Goal: Task Accomplishment & Management: Use online tool/utility

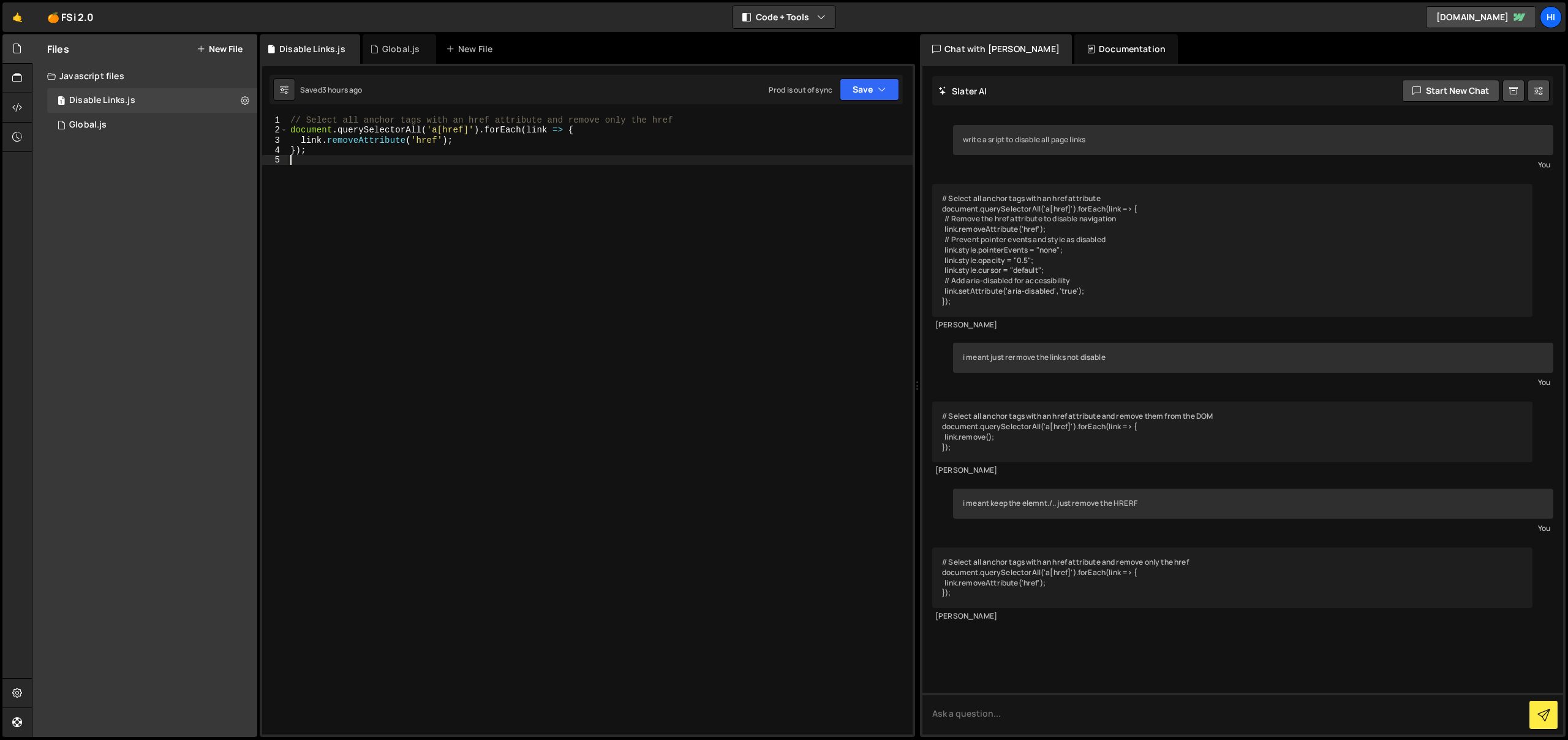
type textarea "});"
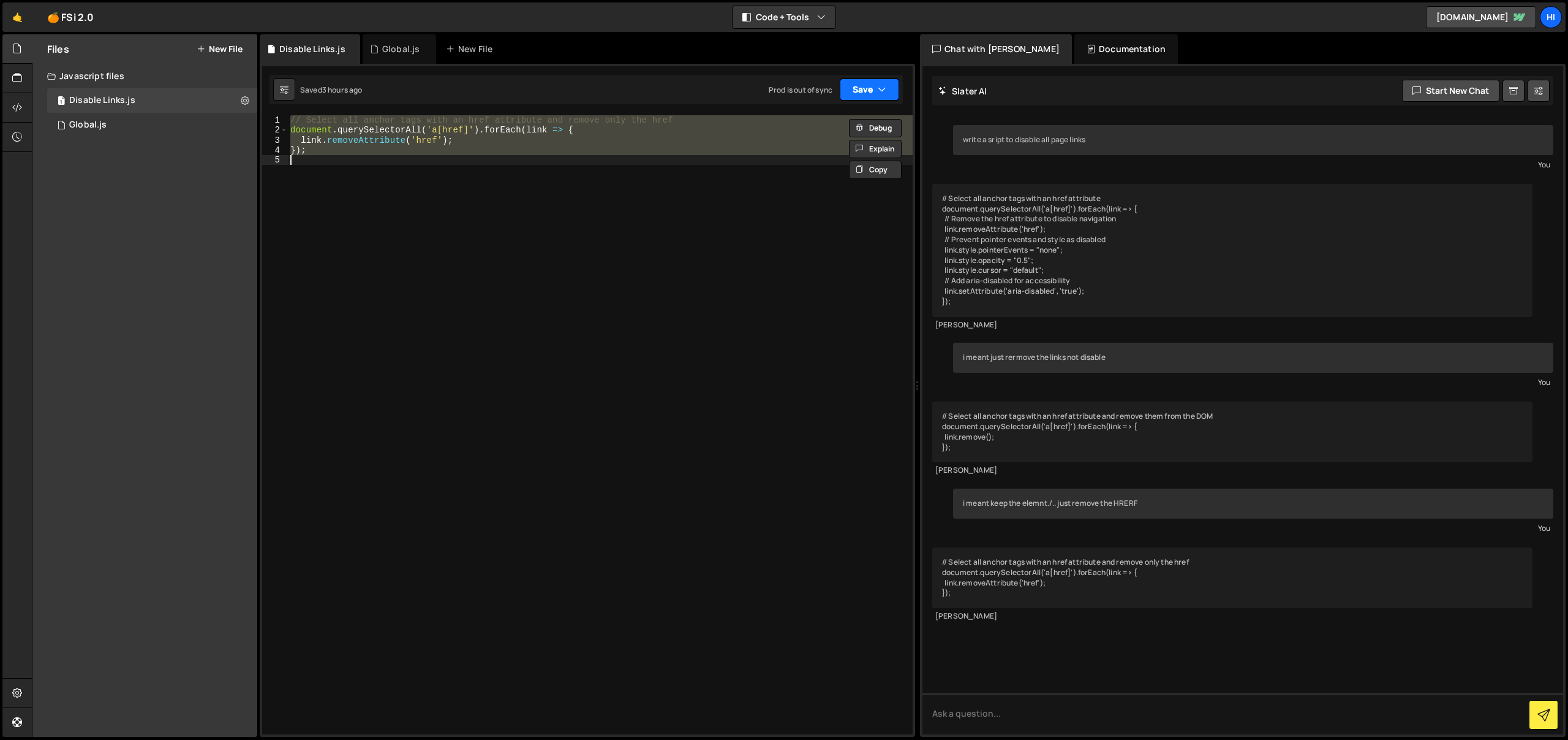
click at [891, 80] on button "Save" at bounding box center [869, 89] width 59 height 22
click at [631, 185] on div "// Select all anchor tags with an href attribute and remove only the href docum…" at bounding box center [600, 425] width 625 height 619
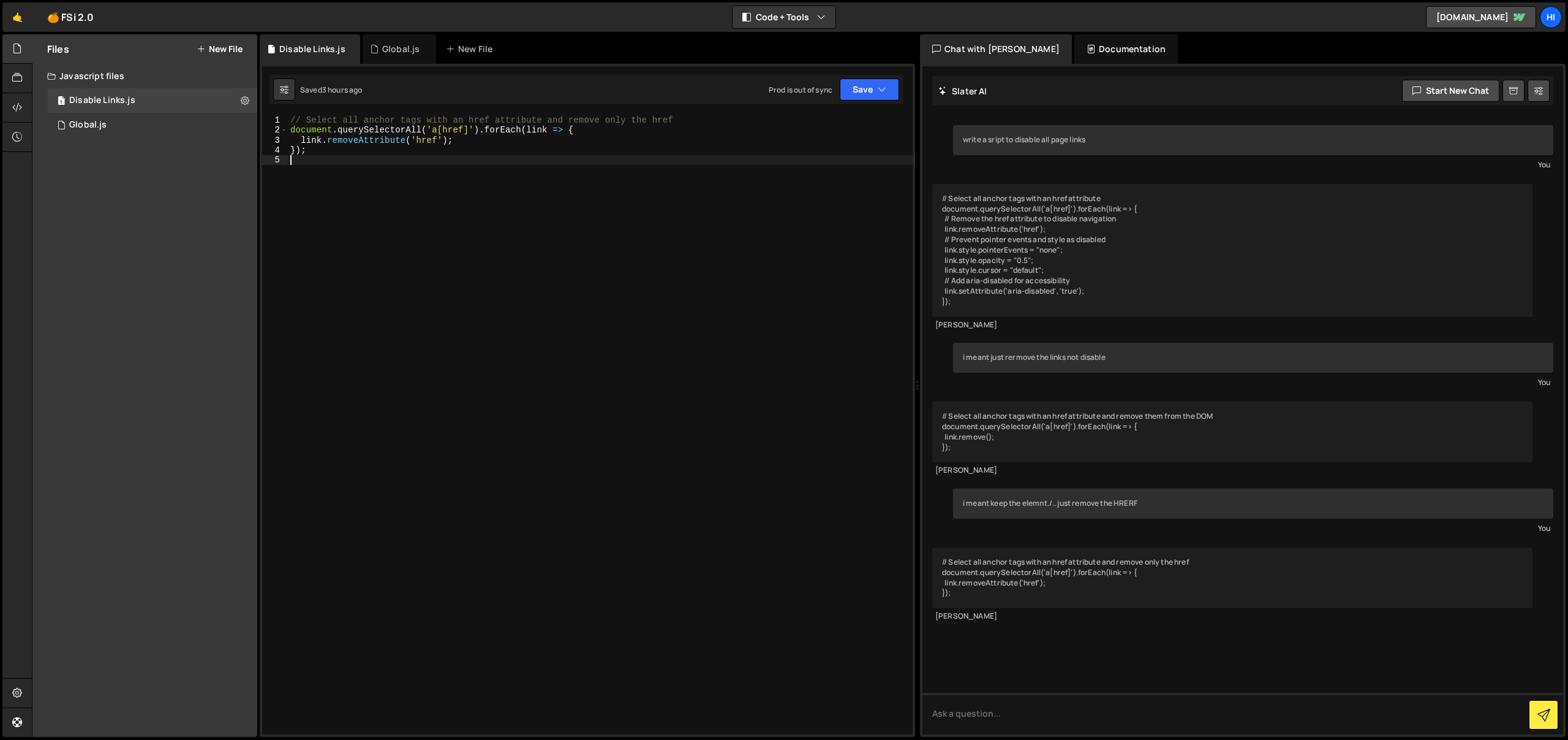
type textarea "});"
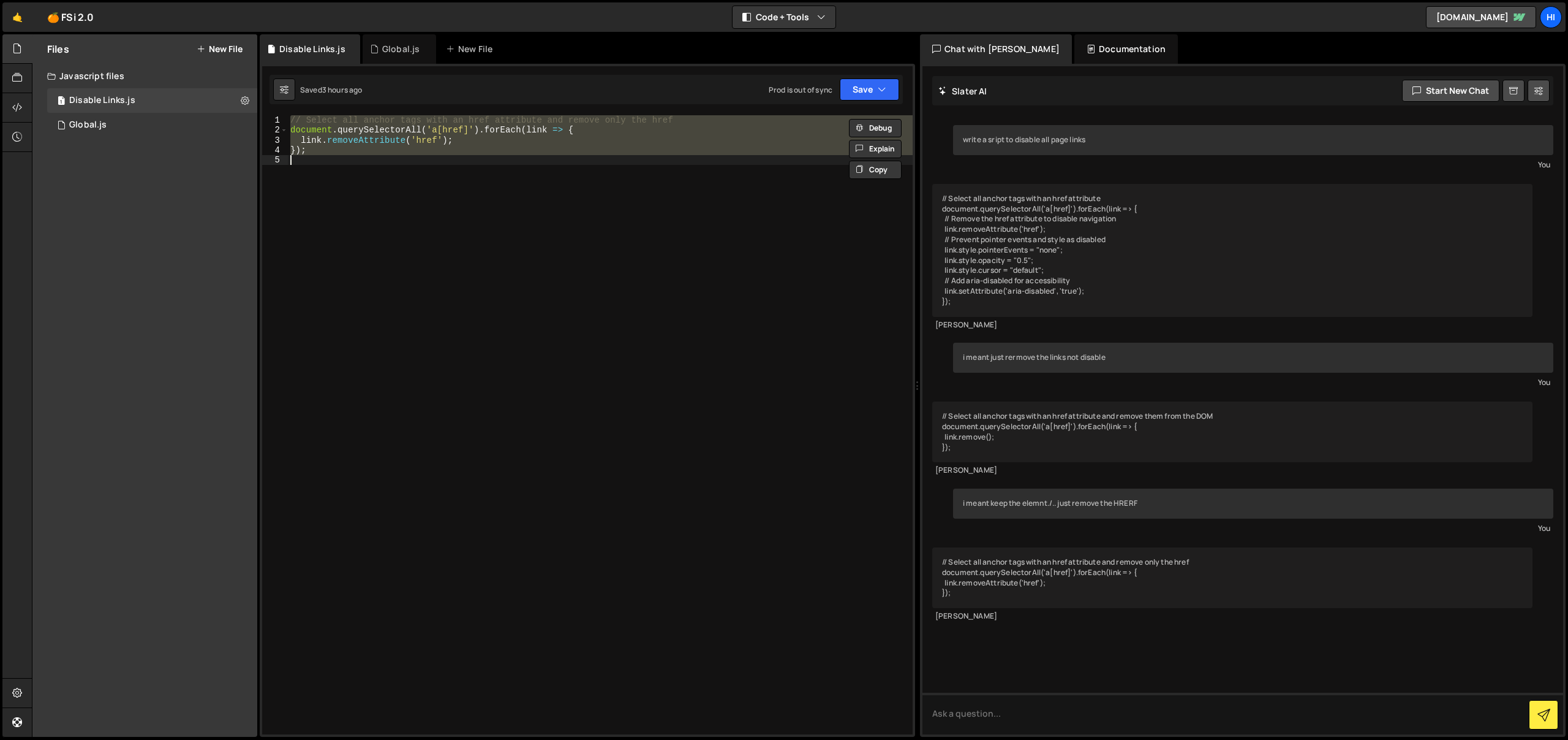
click at [631, 185] on div "// Select all anchor tags with an href attribute and remove only the href docum…" at bounding box center [600, 425] width 625 height 619
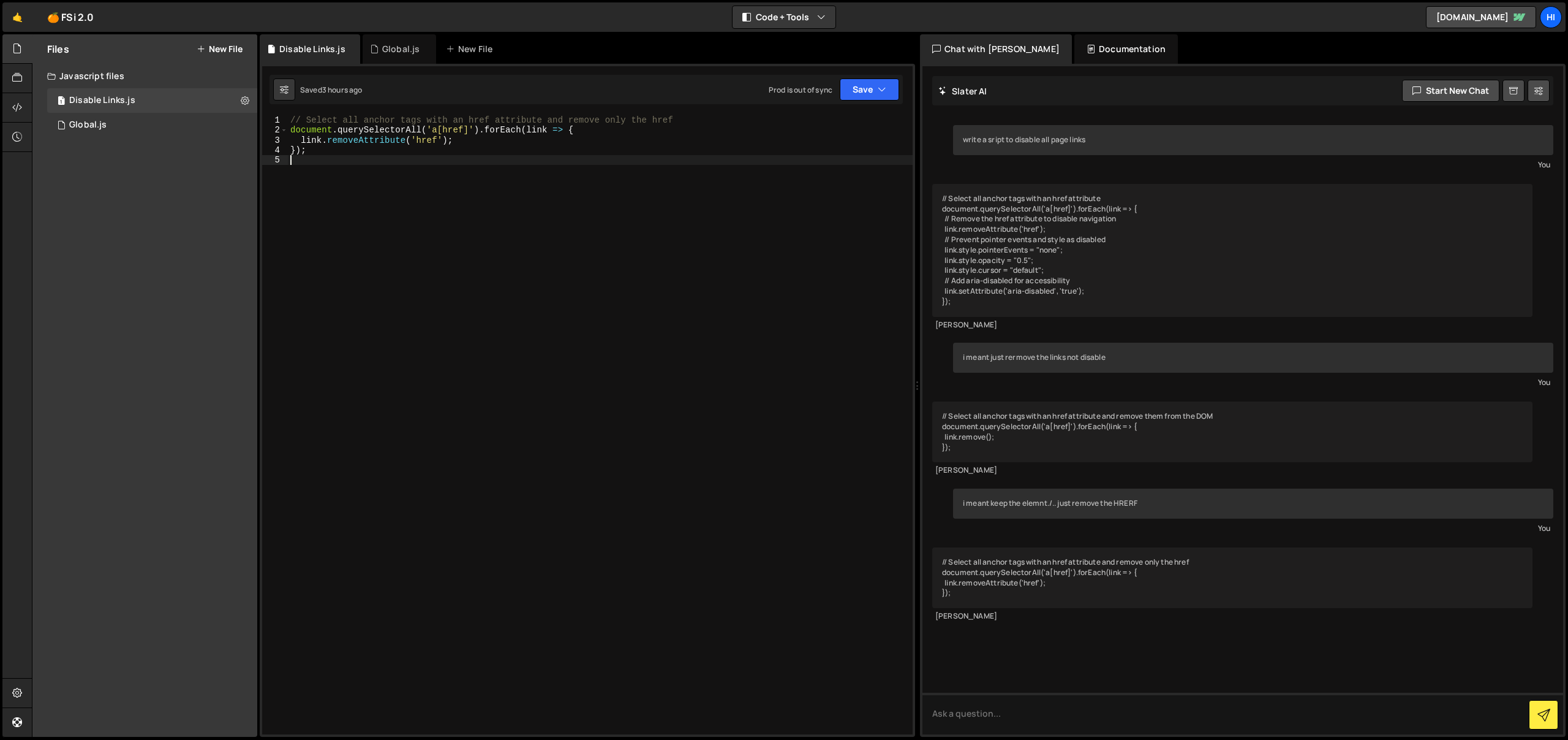
click at [564, 183] on div "// Select all anchor tags with an href attribute and remove only the href docum…" at bounding box center [600, 435] width 625 height 640
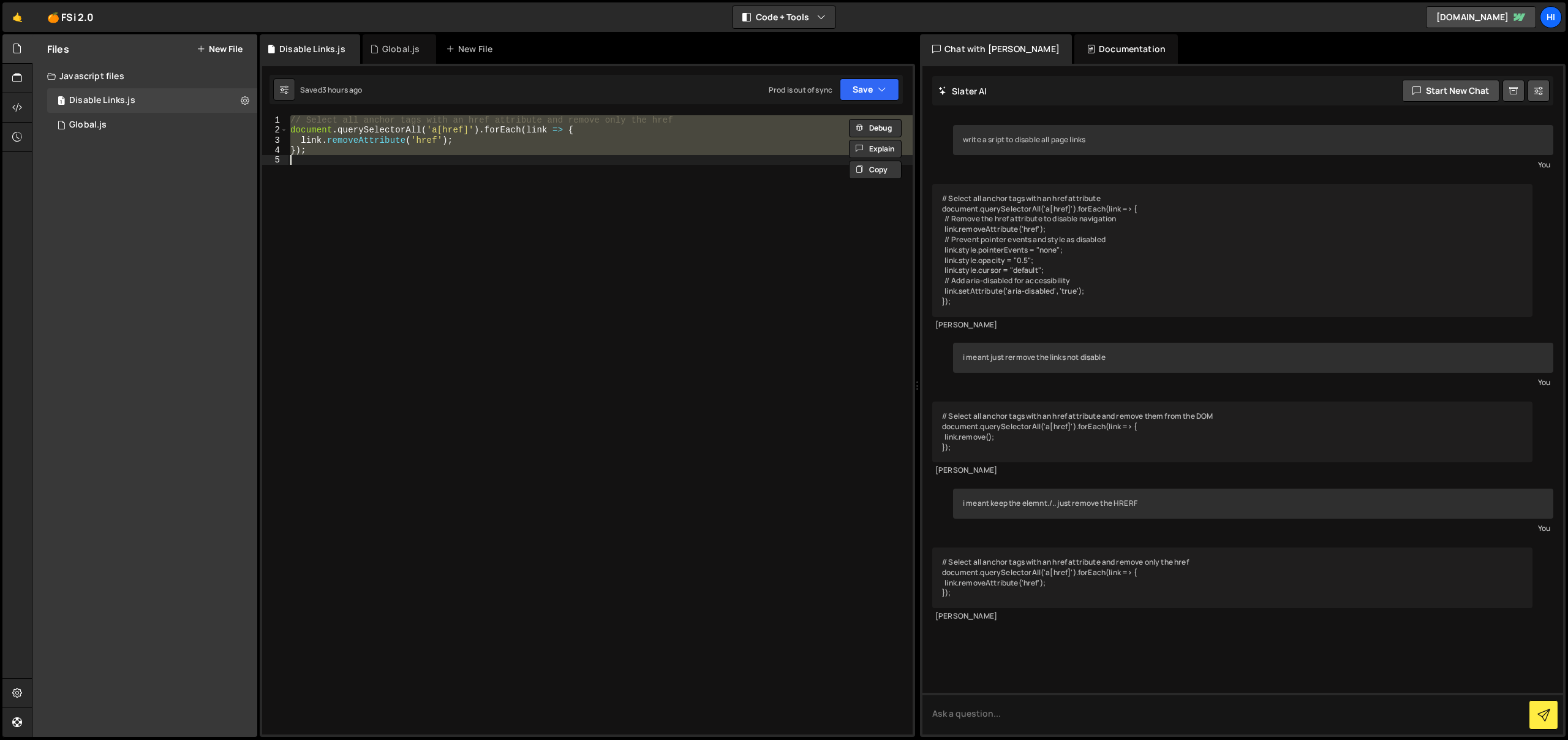
type textarea "// });"
click at [851, 91] on button "Save" at bounding box center [869, 89] width 59 height 22
click at [839, 115] on div "Save to Staging S" at bounding box center [828, 120] width 128 height 12
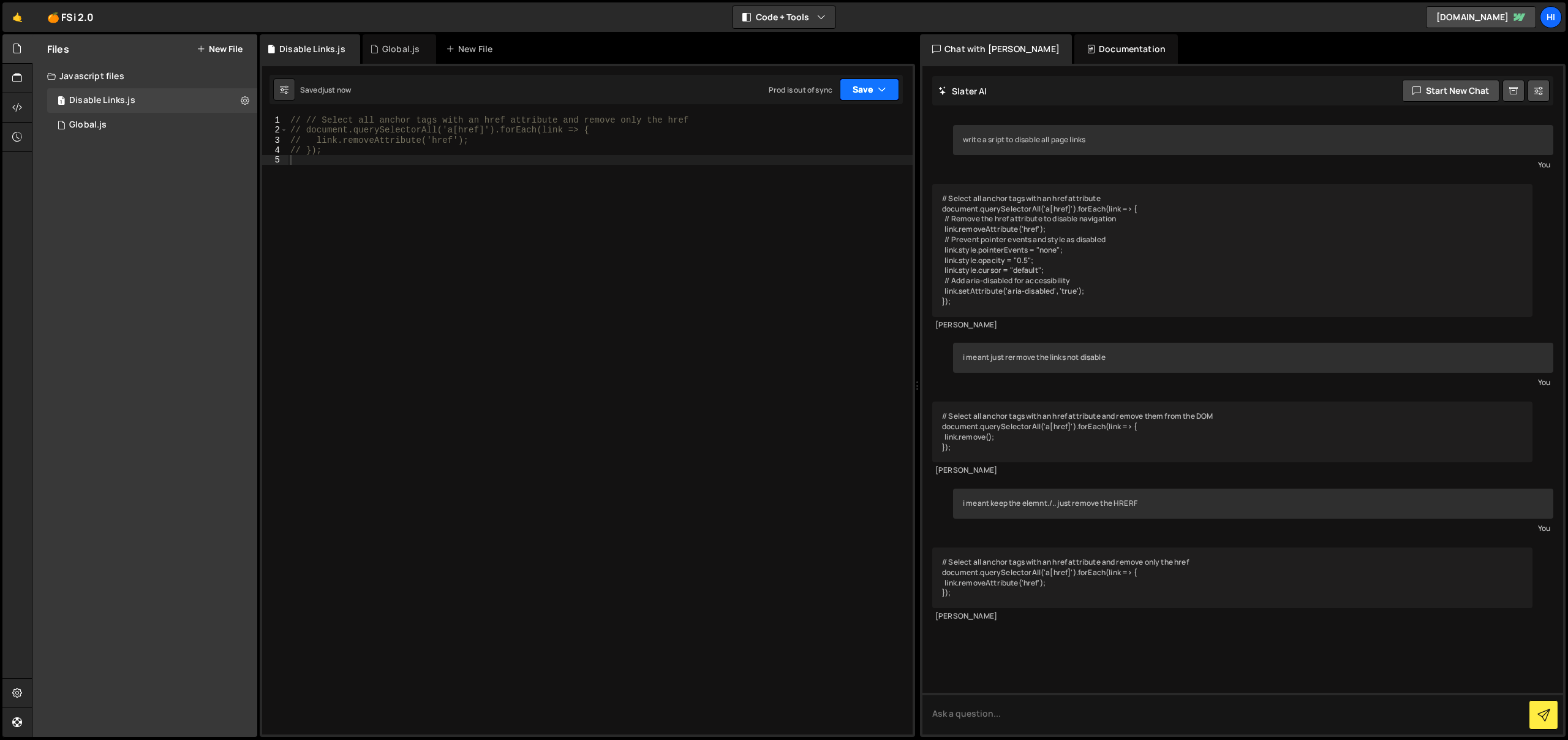
click at [866, 86] on button "Save" at bounding box center [869, 89] width 59 height 22
click at [872, 165] on icon at bounding box center [872, 166] width 9 height 12
click at [1523, 61] on div "Chat with Slater AI Documentation" at bounding box center [1244, 48] width 648 height 29
click at [1556, 26] on link "Hi" at bounding box center [1550, 17] width 22 height 22
click at [130, 125] on div "1 Global.js 0" at bounding box center [152, 125] width 210 height 25
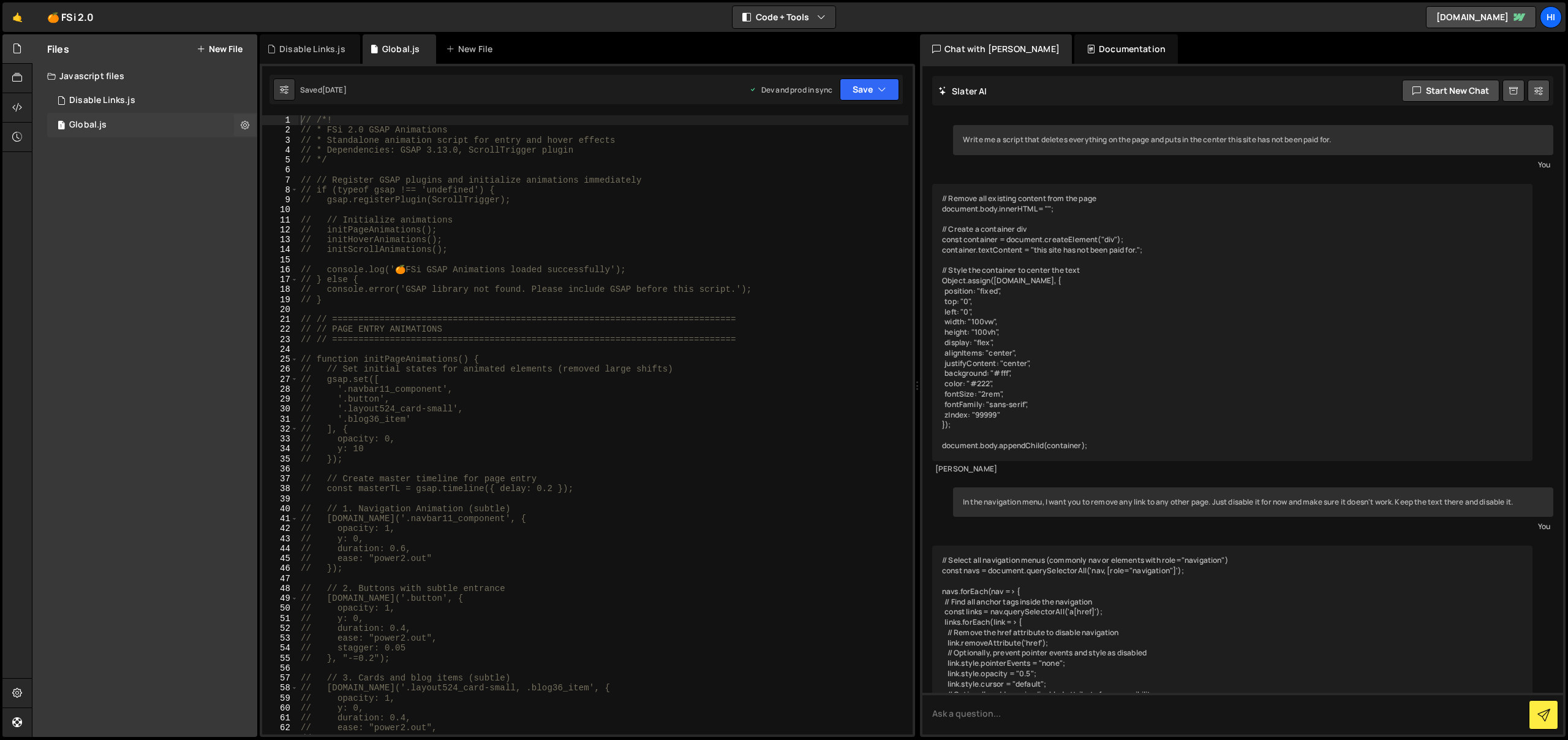
scroll to position [64, 0]
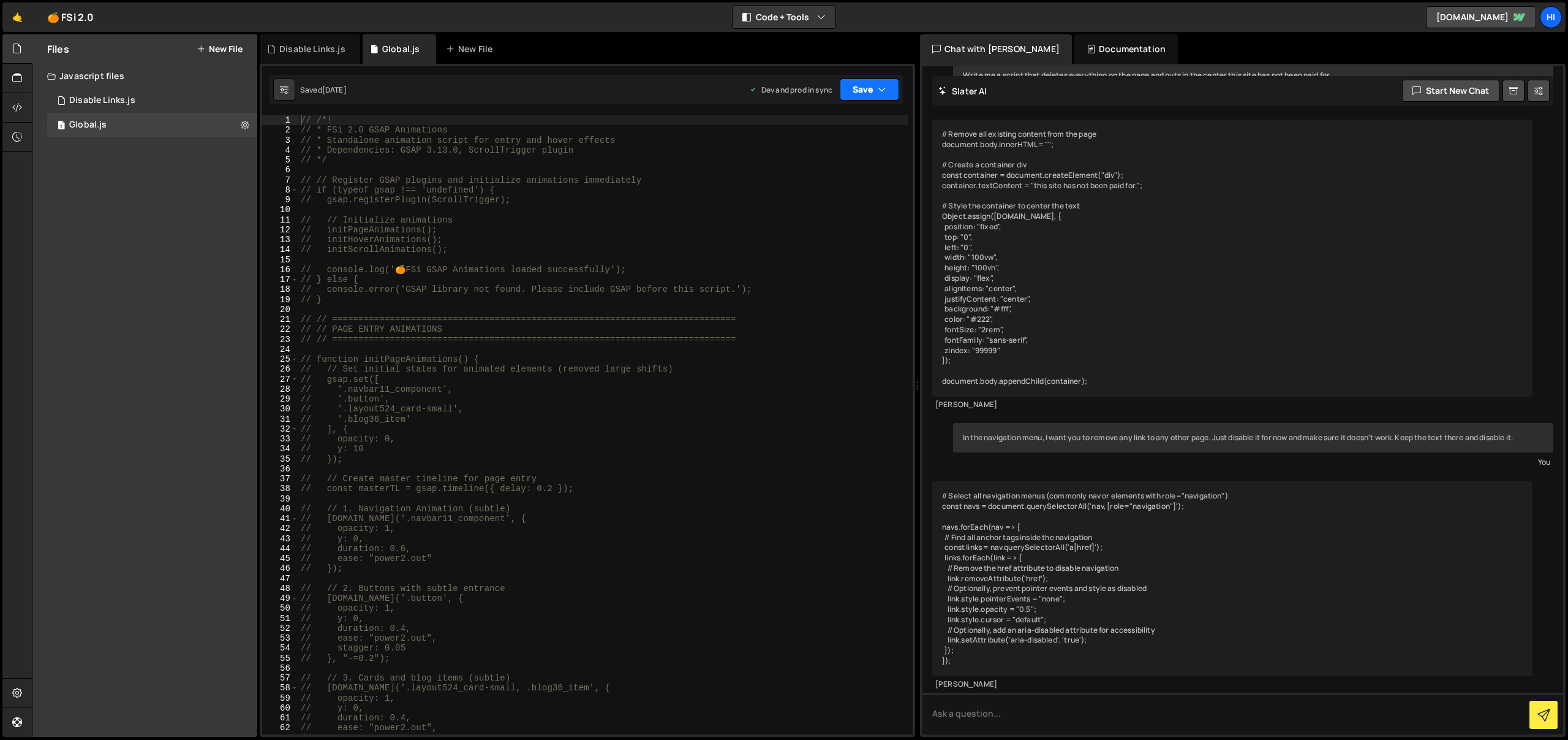
click at [857, 87] on button "Save" at bounding box center [869, 89] width 59 height 22
click at [857, 106] on div "Debug Explain Copy Disable Links.js Global.js New File Saved [DATE] Dev and pro…" at bounding box center [587, 386] width 655 height 703
click at [868, 85] on button "Save" at bounding box center [869, 89] width 59 height 22
click at [855, 122] on div "Save to Staging S" at bounding box center [828, 120] width 128 height 12
click at [873, 92] on button "Save" at bounding box center [869, 89] width 59 height 22
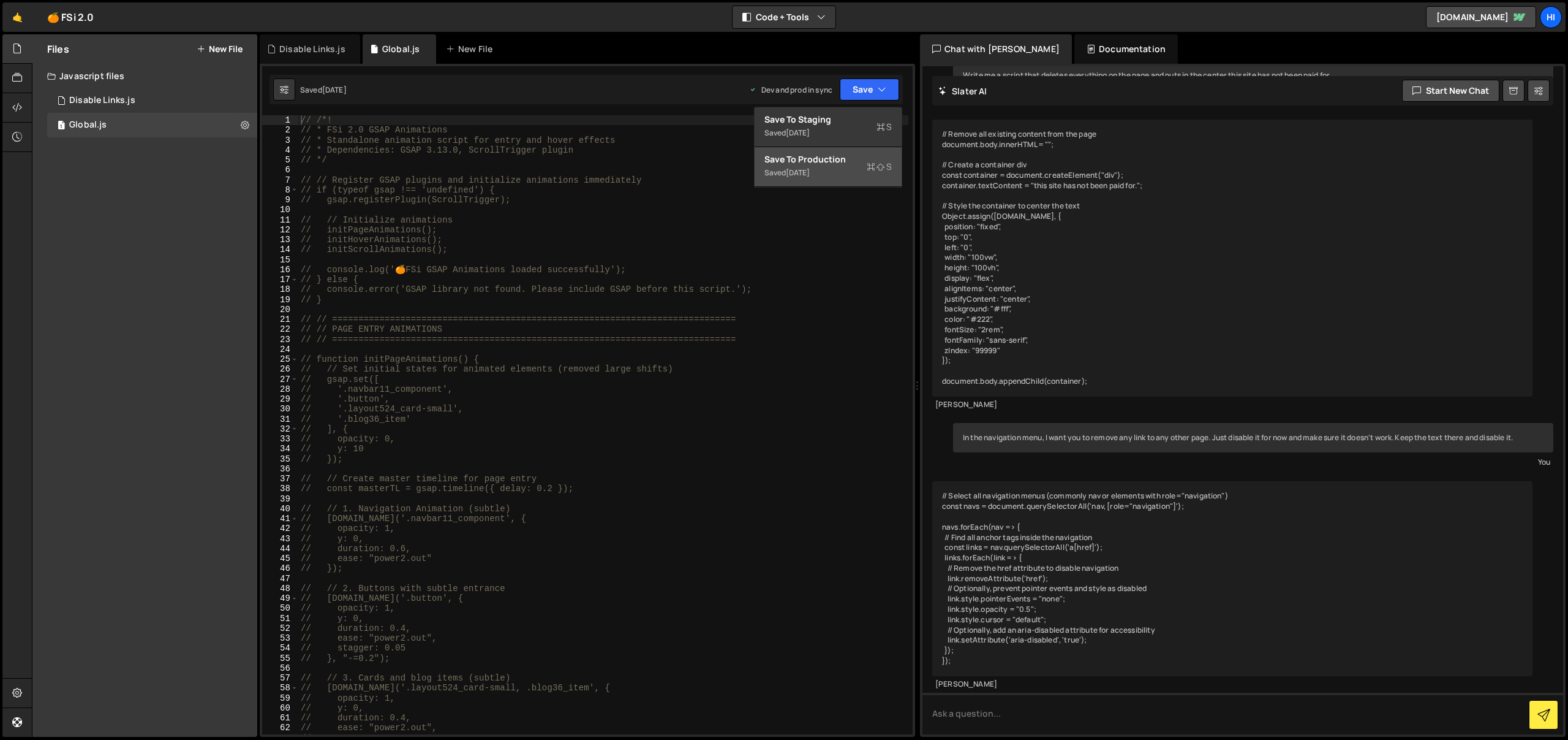
click at [855, 157] on div "Save to Production S" at bounding box center [828, 159] width 128 height 12
